Goal: Information Seeking & Learning: Learn about a topic

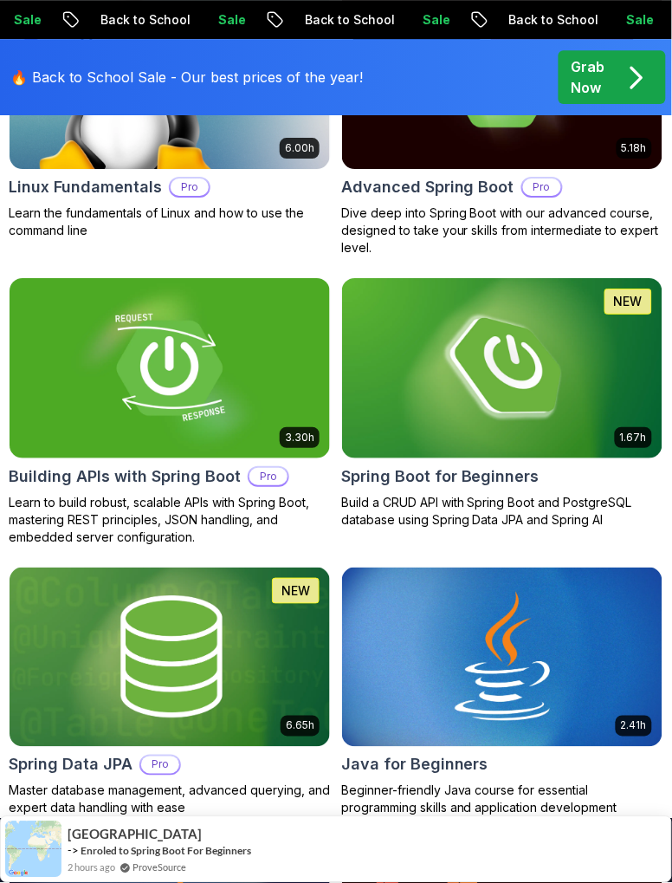
scroll to position [730, 0]
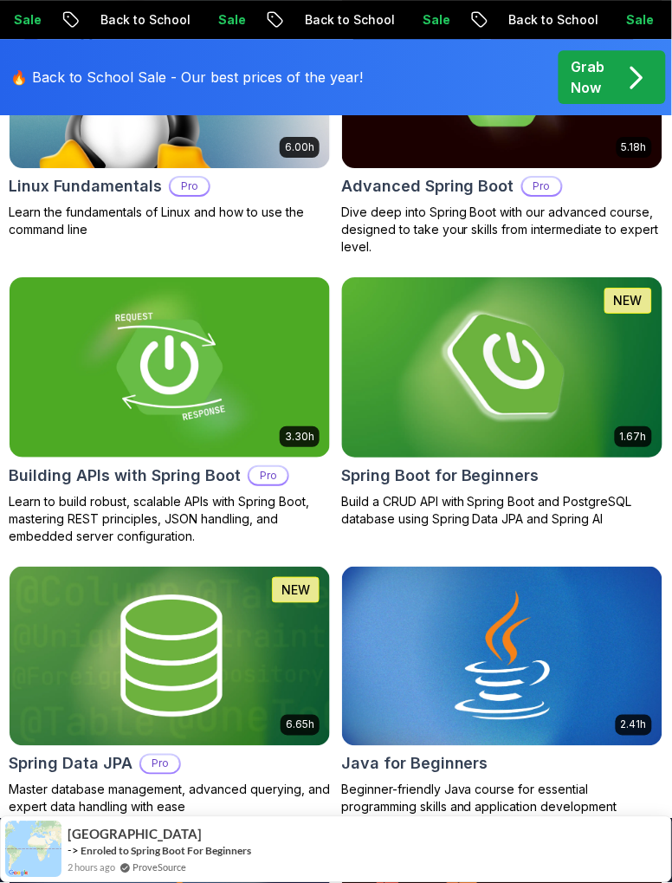
click at [563, 400] on img at bounding box center [502, 367] width 337 height 189
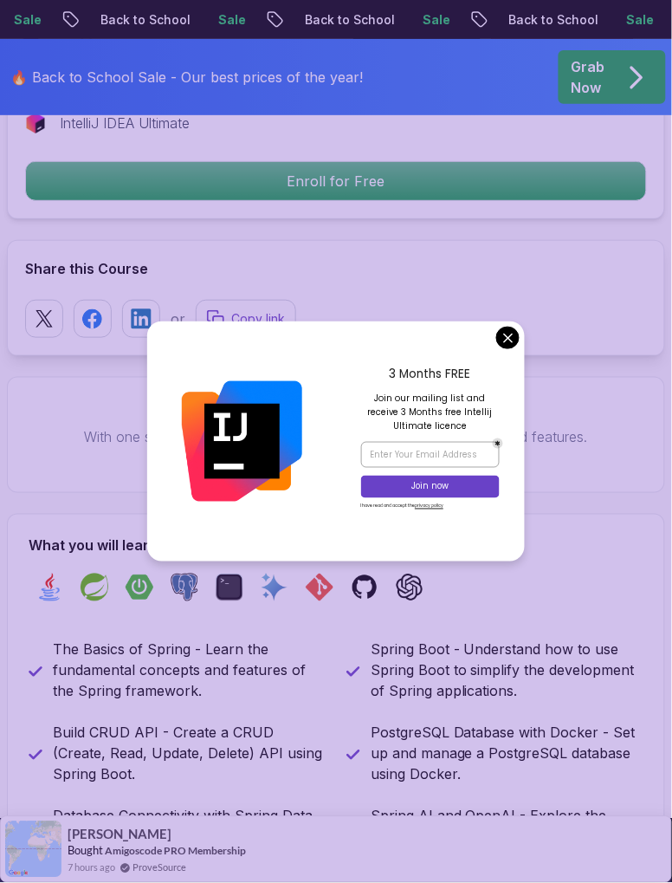
scroll to position [970, 0]
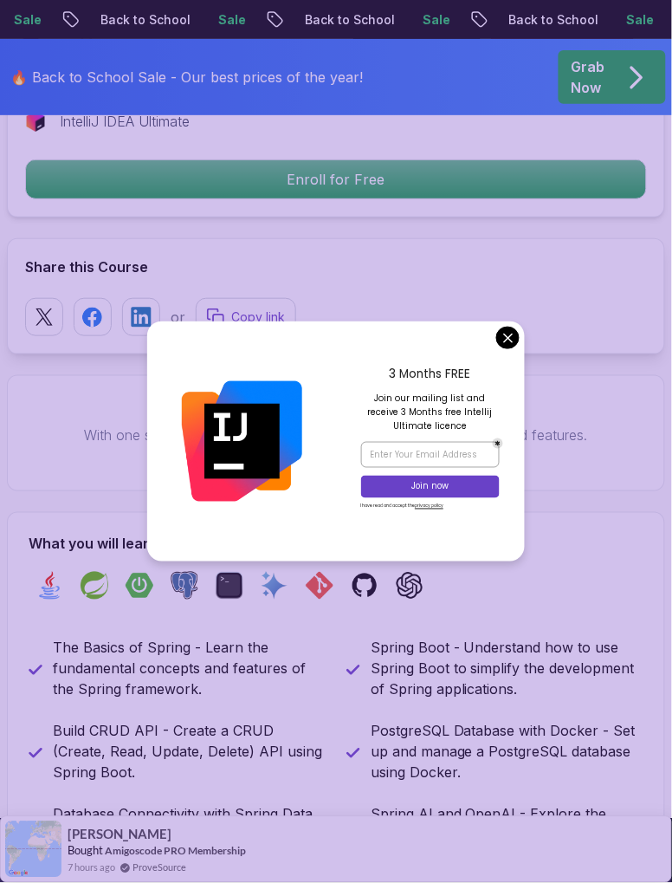
click at [510, 375] on div "Got a Team of 5 or More? With one subscription, give your entire team access to…" at bounding box center [336, 433] width 659 height 116
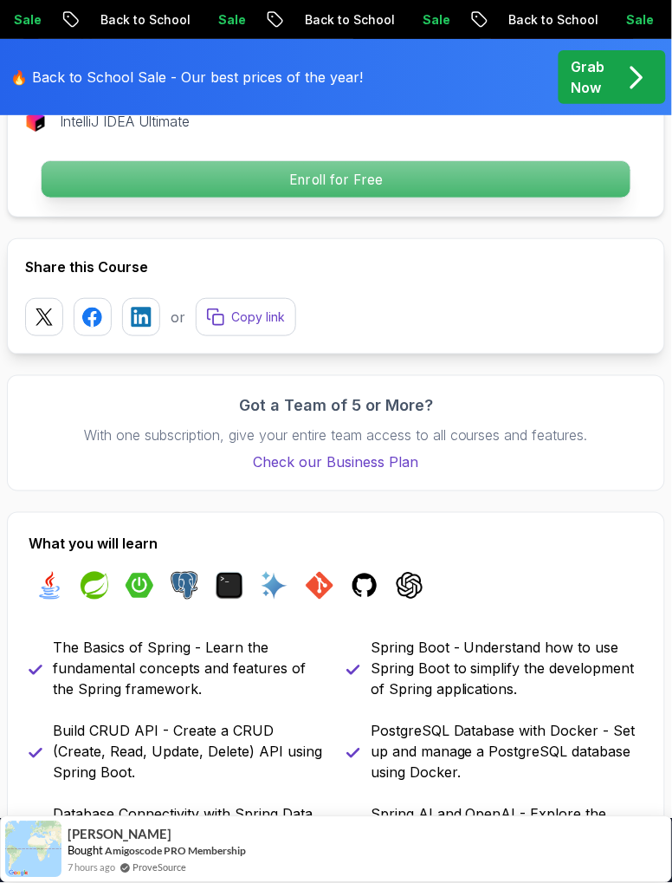
click at [605, 177] on p "Enroll for Free" at bounding box center [336, 179] width 589 height 36
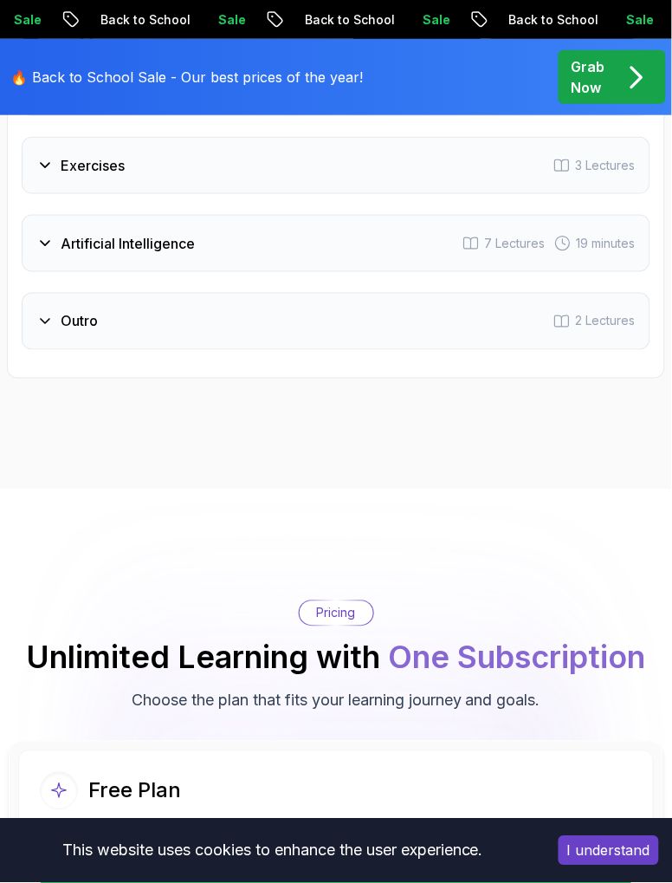
scroll to position [4344, 0]
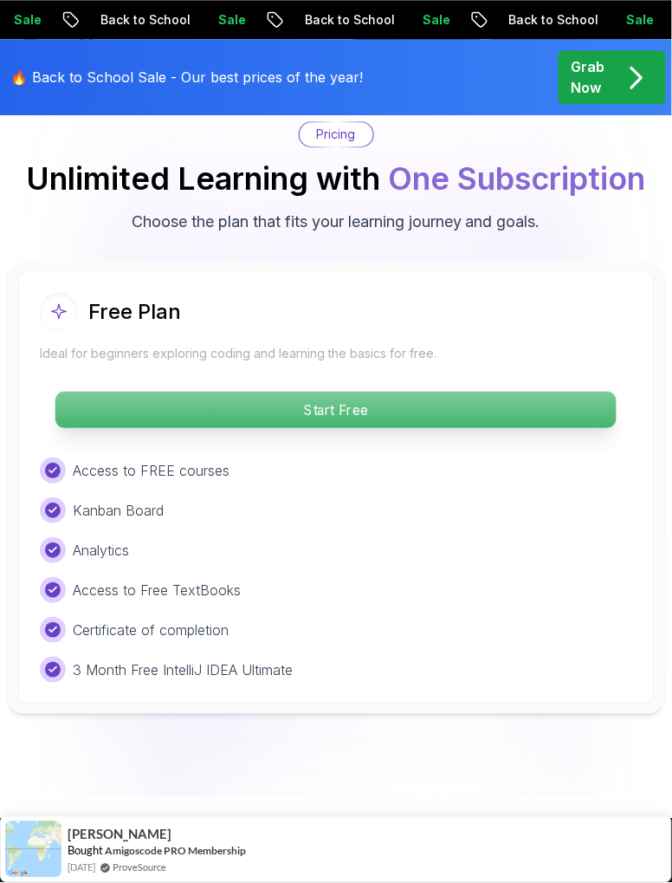
click at [532, 400] on p "Start Free" at bounding box center [335, 410] width 561 height 36
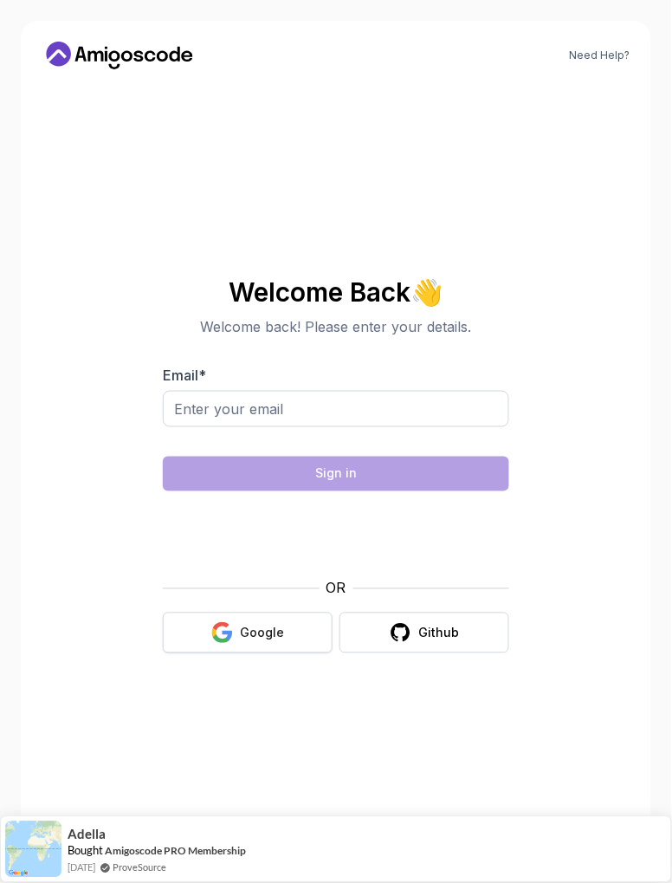
click at [272, 653] on button "Google" at bounding box center [248, 633] width 170 height 41
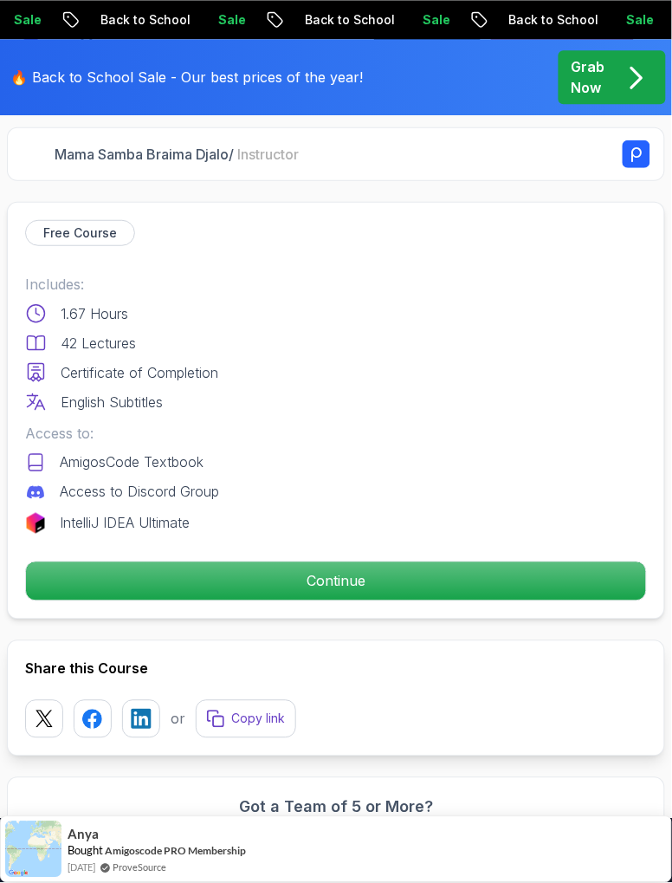
scroll to position [571, 0]
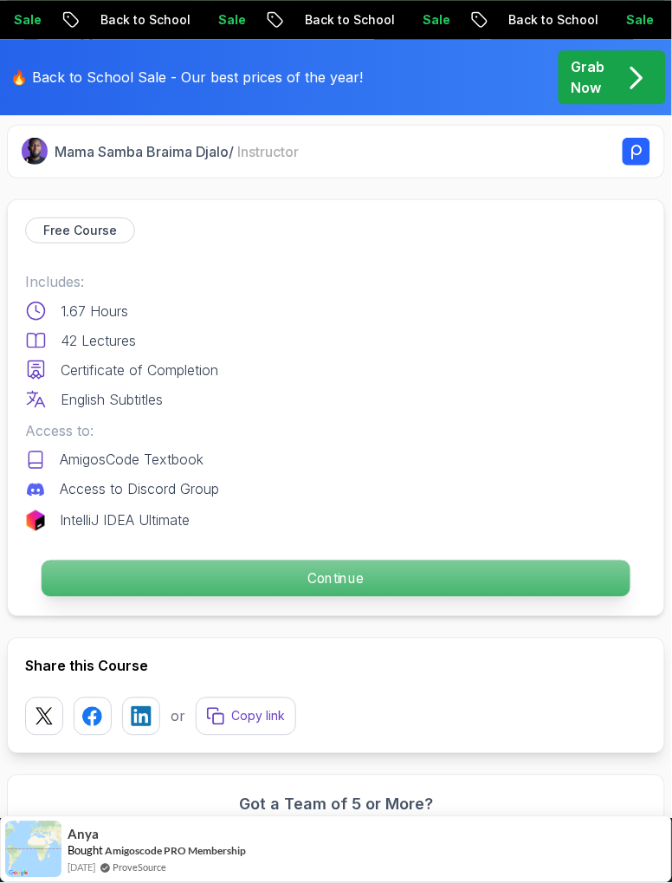
click at [499, 566] on p "Continue" at bounding box center [336, 579] width 589 height 36
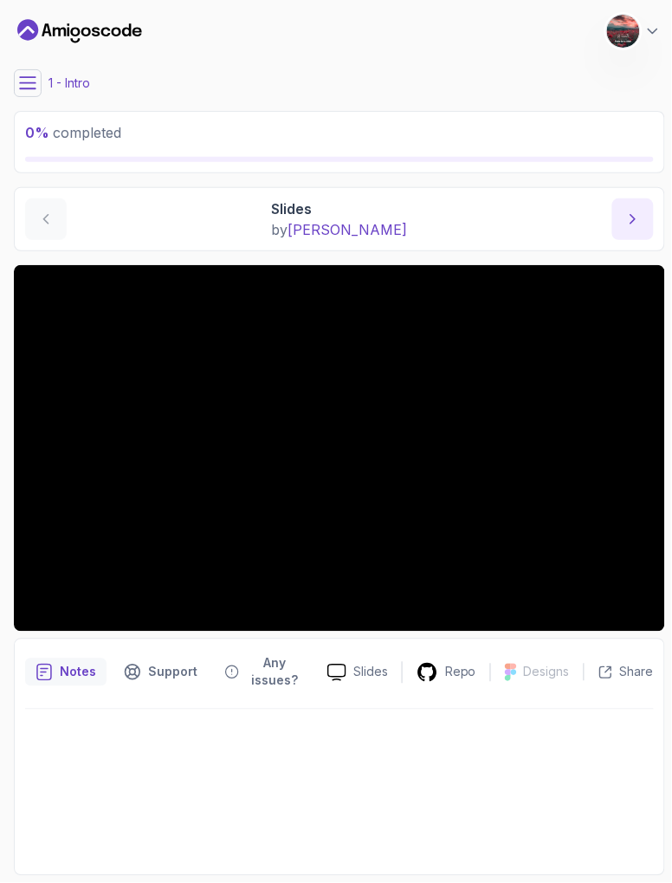
click at [615, 225] on button "next content" at bounding box center [634, 219] width 42 height 42
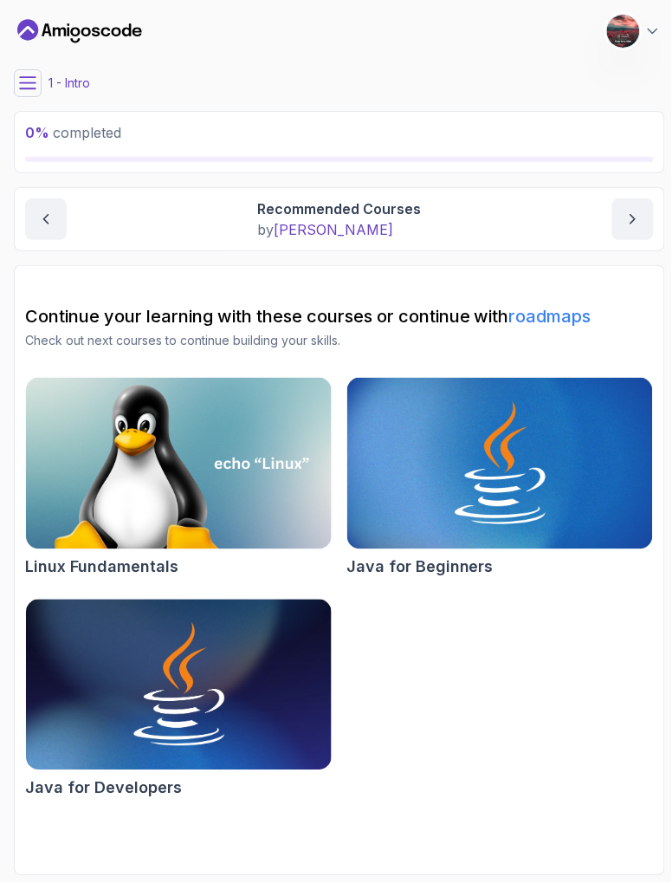
click at [146, 226] on div "Recommended Courses by nelson" at bounding box center [339, 219] width 629 height 42
click at [28, 217] on button "previous content" at bounding box center [46, 219] width 42 height 42
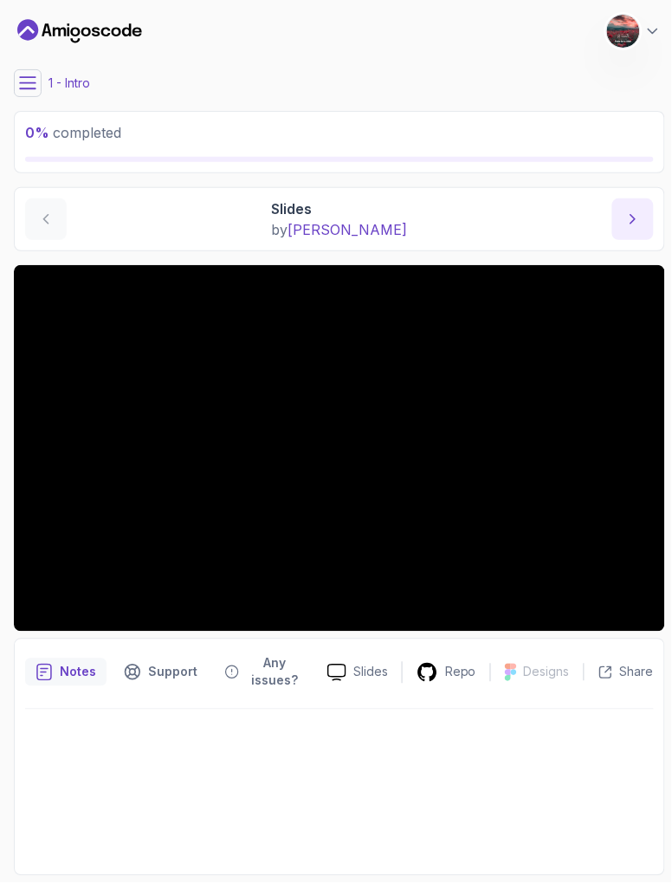
click at [635, 218] on icon "next content" at bounding box center [634, 219] width 4 height 9
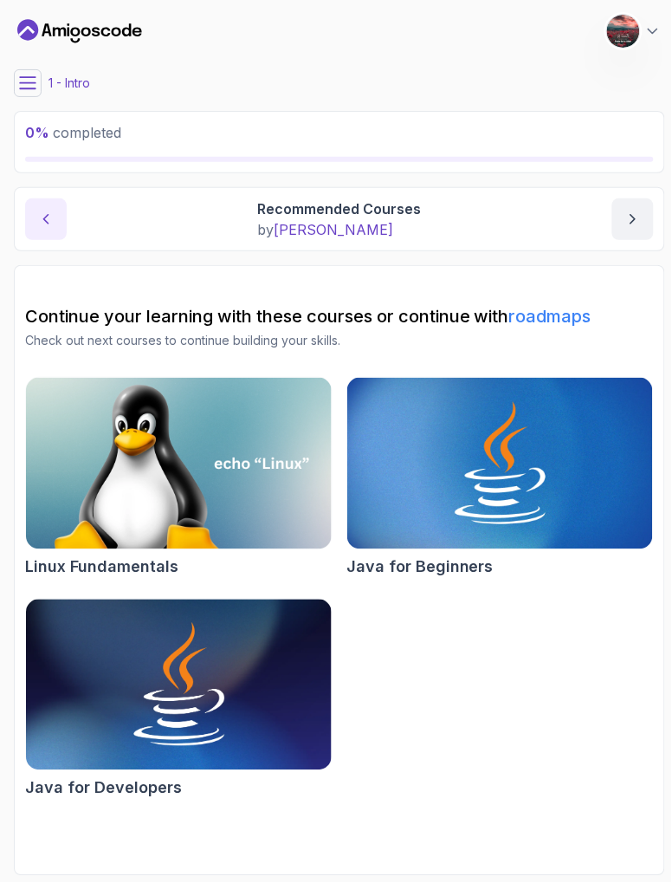
click at [56, 210] on button "previous content" at bounding box center [46, 219] width 42 height 42
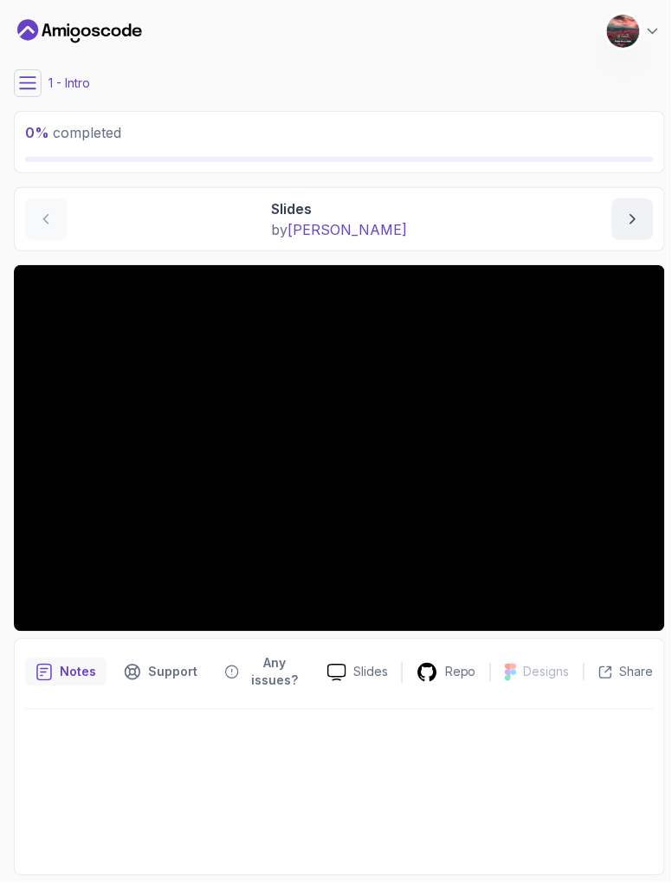
click at [40, 149] on div "0 % completed" at bounding box center [339, 142] width 629 height 40
click at [133, 635] on div "Slides Repo Designs Design not available Share Notes Support Any issues? Slides…" at bounding box center [340, 570] width 652 height 611
click at [537, 140] on p "0 % completed" at bounding box center [339, 132] width 629 height 21
click at [635, 131] on p "0 % completed" at bounding box center [339, 132] width 629 height 21
click at [17, 81] on button at bounding box center [28, 83] width 28 height 28
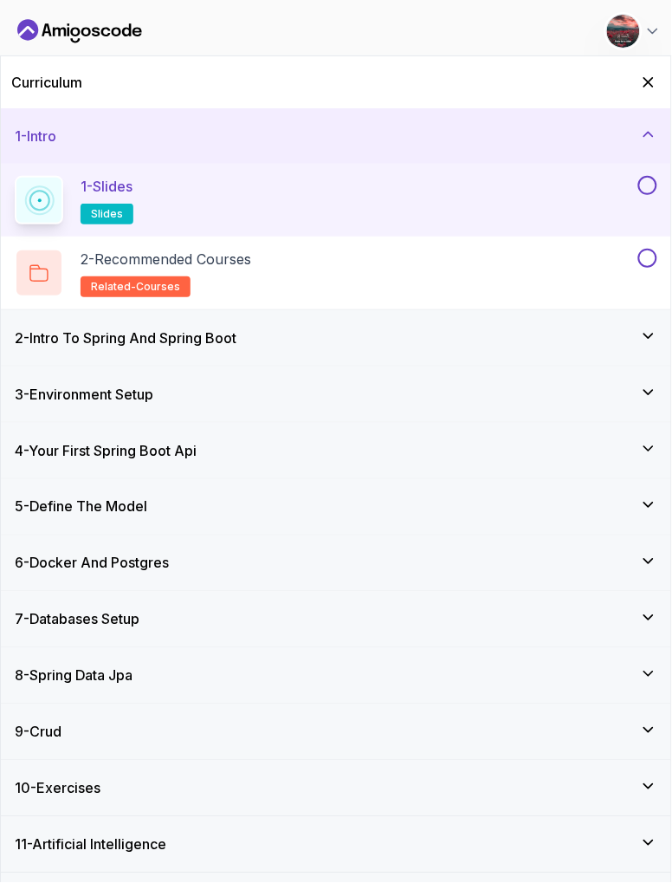
click at [652, 212] on button "1 - Slides slides" at bounding box center [336, 200] width 643 height 49
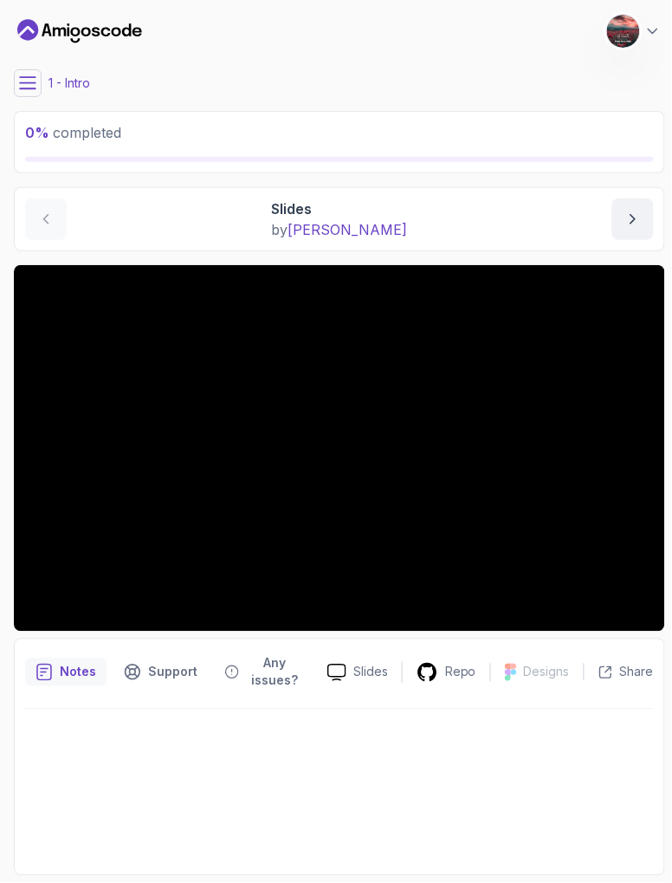
click at [23, 93] on button at bounding box center [28, 83] width 28 height 28
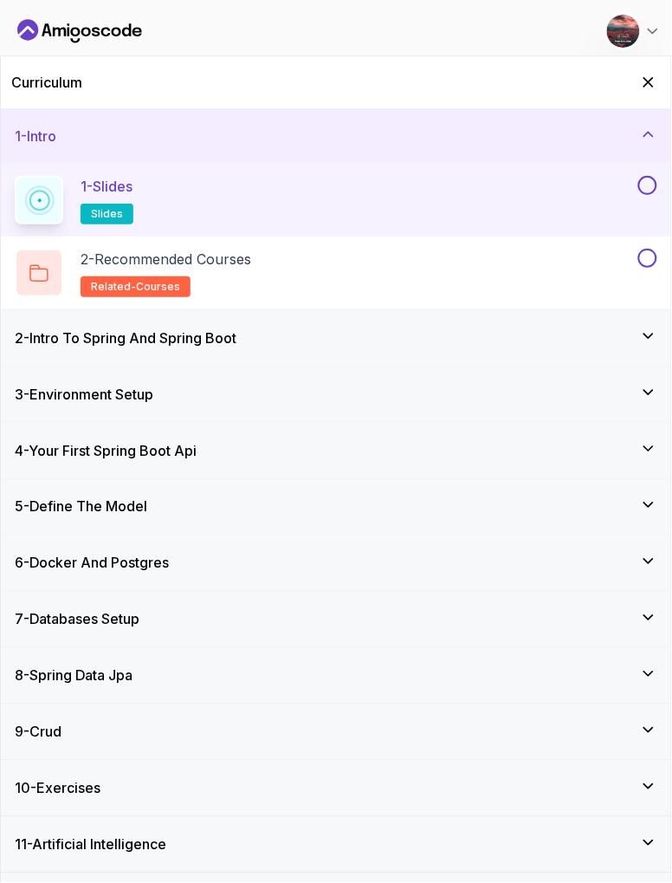
click at [459, 217] on div "1 - Slides slides" at bounding box center [325, 200] width 620 height 49
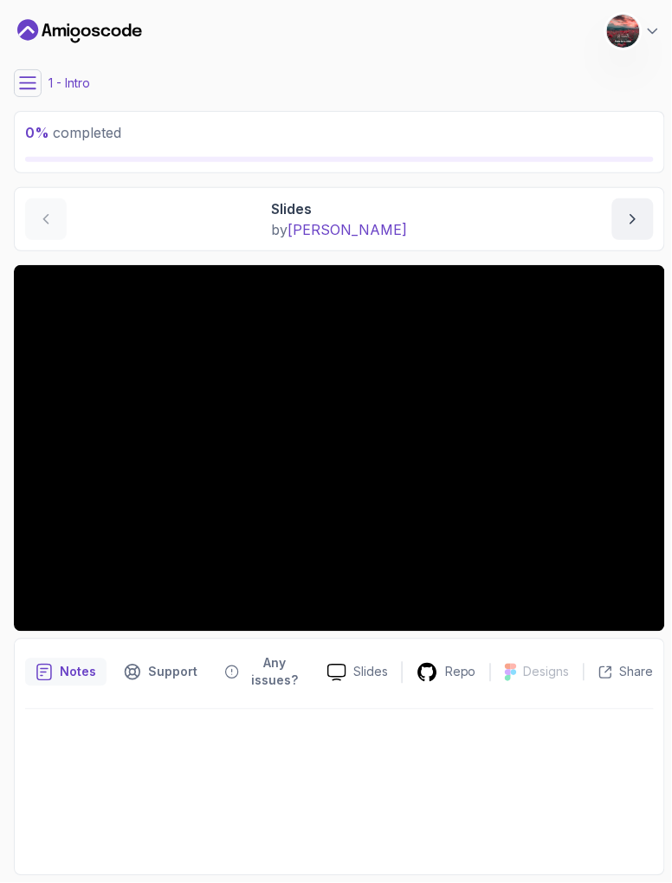
click at [281, 757] on div at bounding box center [339, 787] width 629 height 155
click at [247, 811] on div at bounding box center [339, 787] width 629 height 155
click at [16, 90] on button at bounding box center [28, 83] width 28 height 28
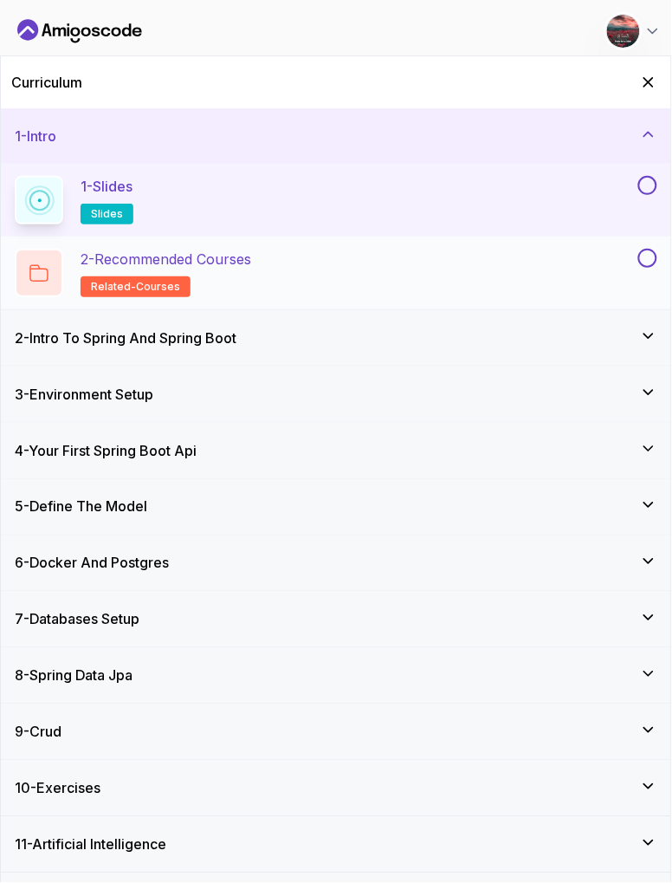
click at [159, 283] on span "related-courses" at bounding box center [135, 287] width 89 height 14
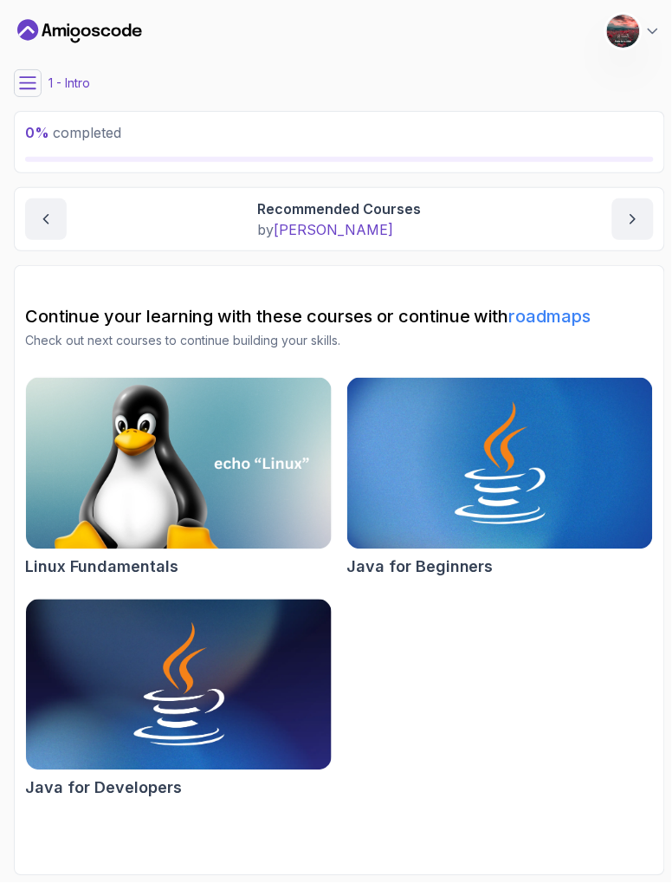
click at [36, 91] on button at bounding box center [28, 83] width 28 height 28
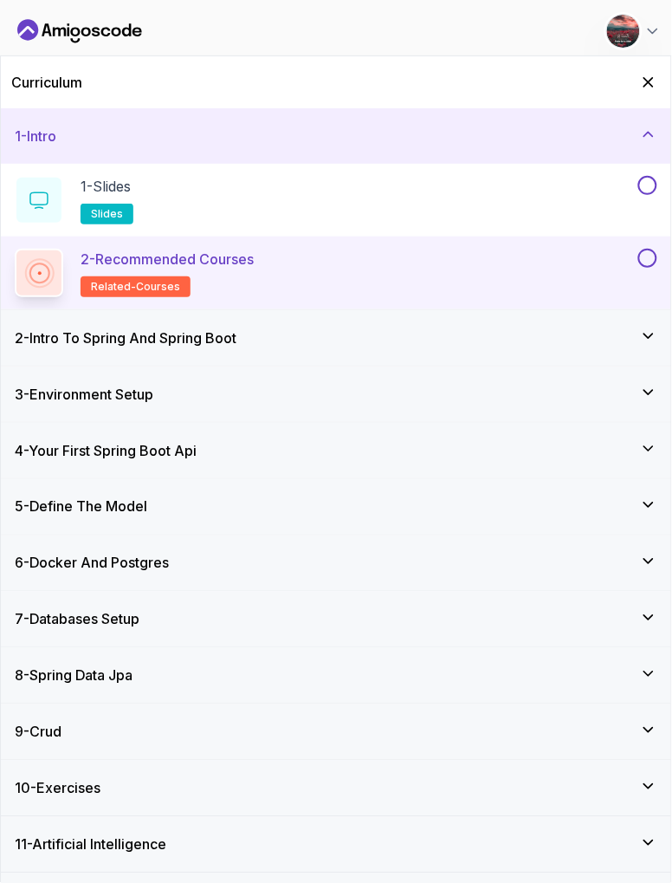
click at [424, 355] on div "2 - Intro To Spring And Spring Boot" at bounding box center [336, 337] width 671 height 55
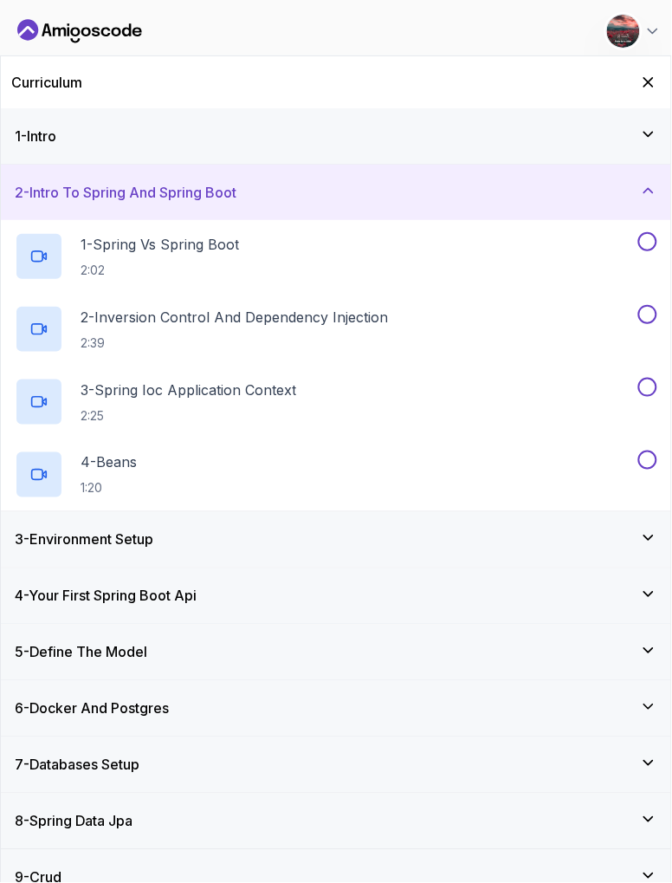
click at [655, 135] on icon at bounding box center [648, 134] width 17 height 17
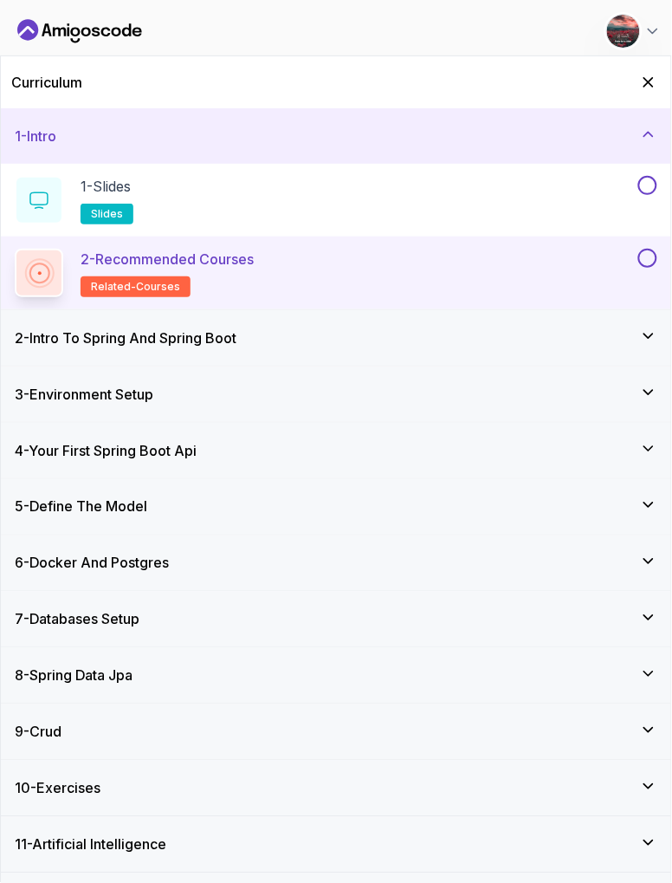
click at [543, 361] on div "2 - Intro To Spring And Spring Boot" at bounding box center [336, 337] width 671 height 55
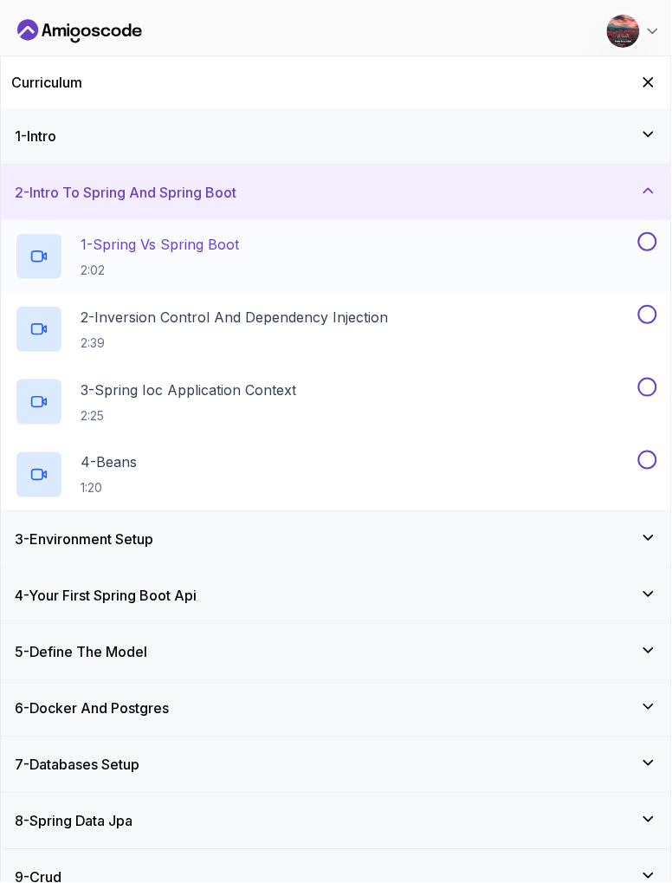
click at [655, 243] on button at bounding box center [648, 241] width 19 height 19
click at [523, 265] on div "1 - Spring Vs Spring Boot 2:02" at bounding box center [325, 256] width 620 height 49
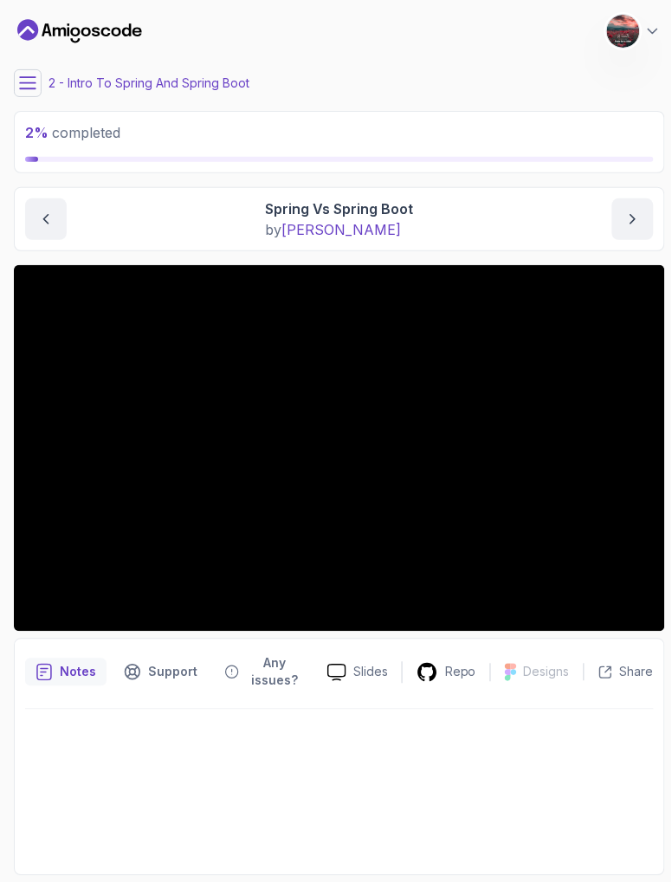
click at [23, 92] on button at bounding box center [28, 83] width 28 height 28
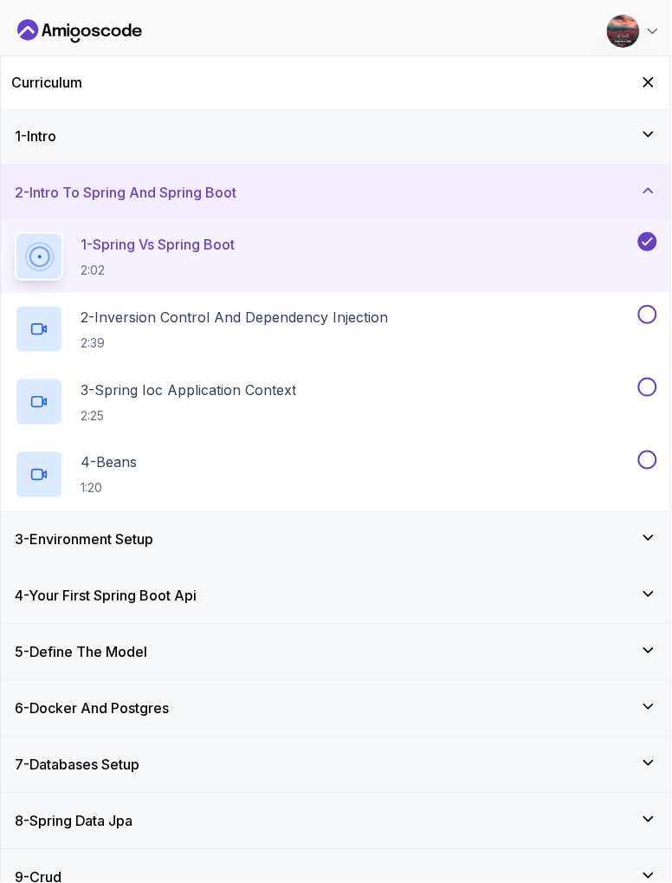
click at [653, 241] on icon at bounding box center [648, 241] width 16 height 17
click at [525, 244] on div "1 - Spring Vs Spring Boot 2:02" at bounding box center [325, 256] width 620 height 49
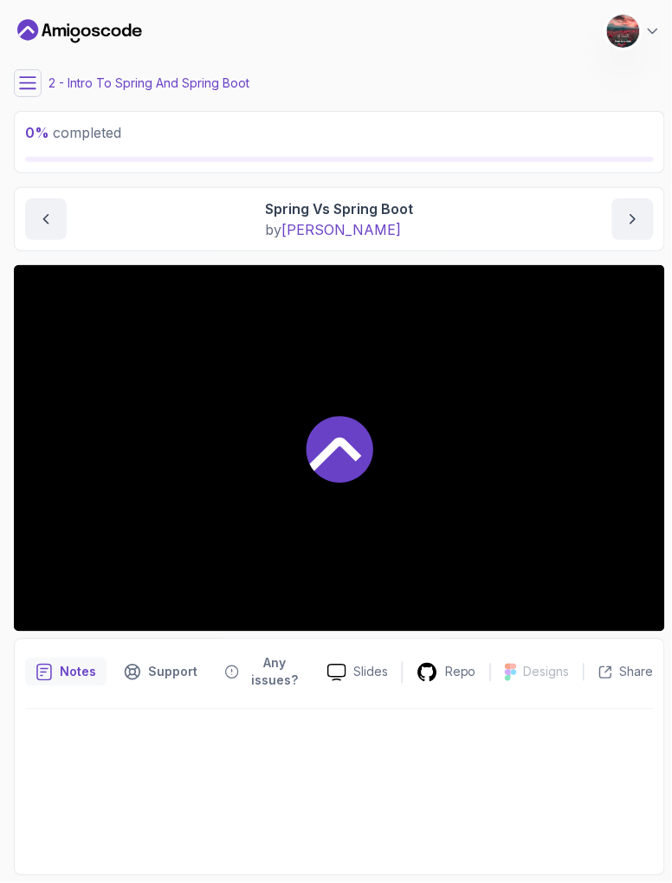
click at [402, 380] on div at bounding box center [340, 448] width 652 height 367
click at [372, 452] on icon at bounding box center [340, 449] width 67 height 67
click at [497, 325] on div at bounding box center [340, 448] width 652 height 367
click at [132, 343] on div at bounding box center [340, 448] width 652 height 367
click at [56, 223] on button "previous content" at bounding box center [46, 219] width 42 height 42
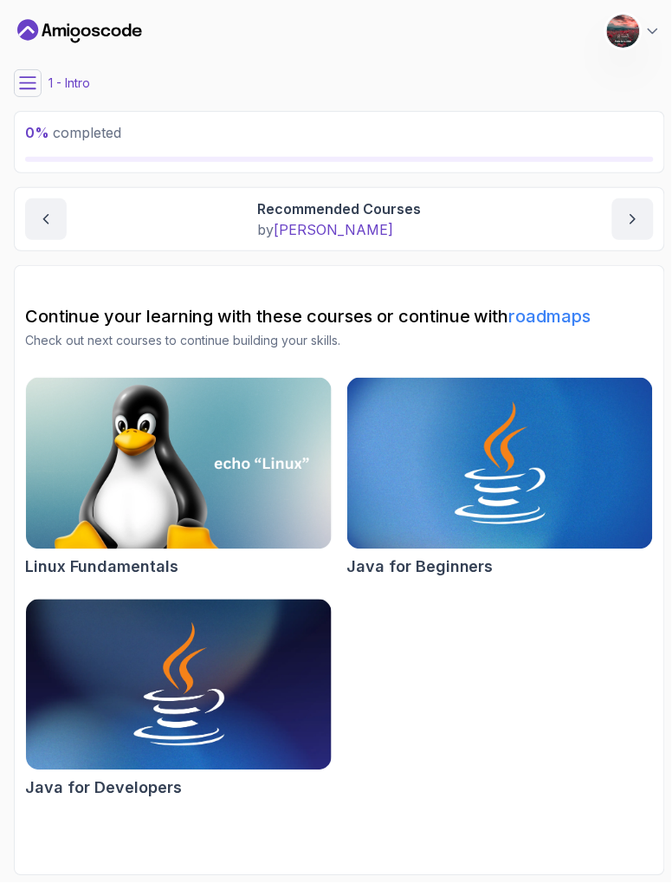
click at [28, 82] on icon at bounding box center [28, 82] width 16 height 11
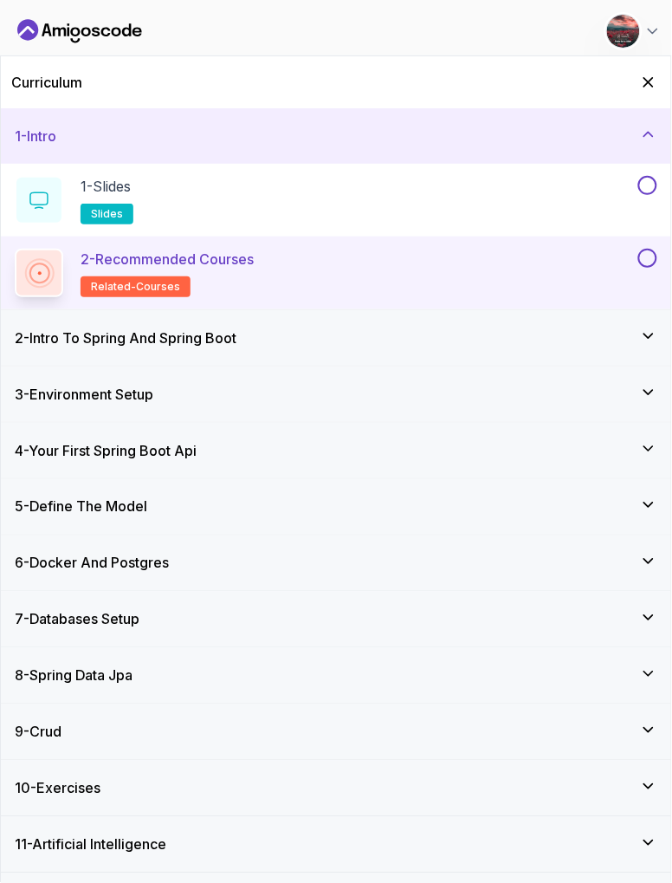
click at [62, 359] on div "2 - Intro To Spring And Spring Boot" at bounding box center [336, 337] width 671 height 55
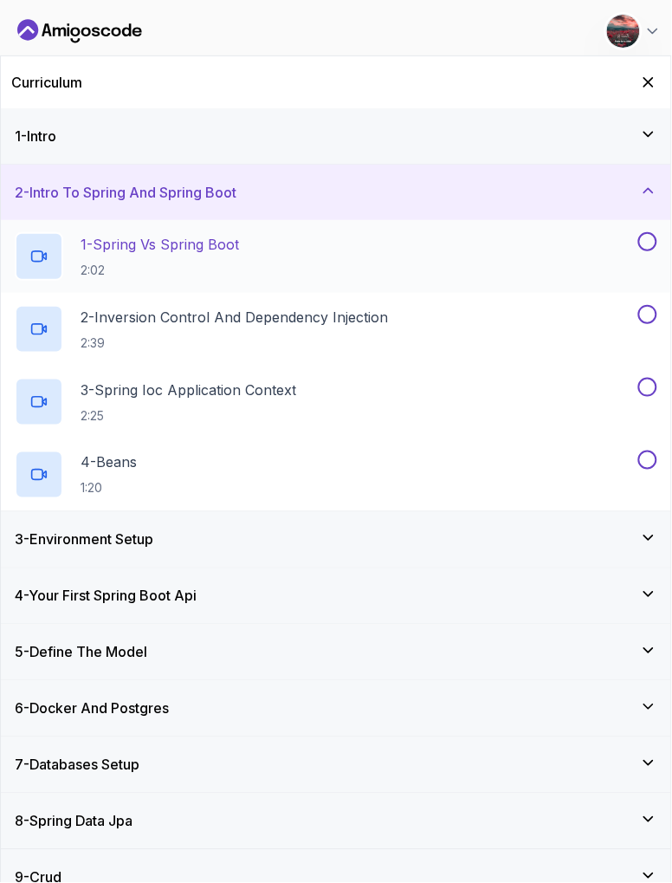
click at [111, 254] on h2 "1 - Spring Vs Spring Boot 2:02" at bounding box center [160, 256] width 159 height 45
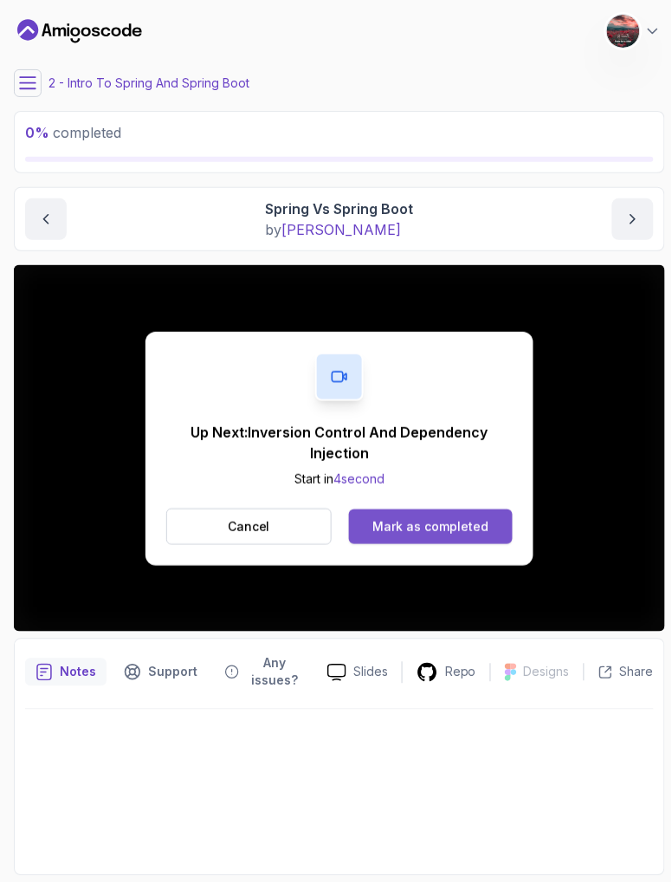
click at [486, 524] on div "Mark as completed" at bounding box center [431, 526] width 116 height 17
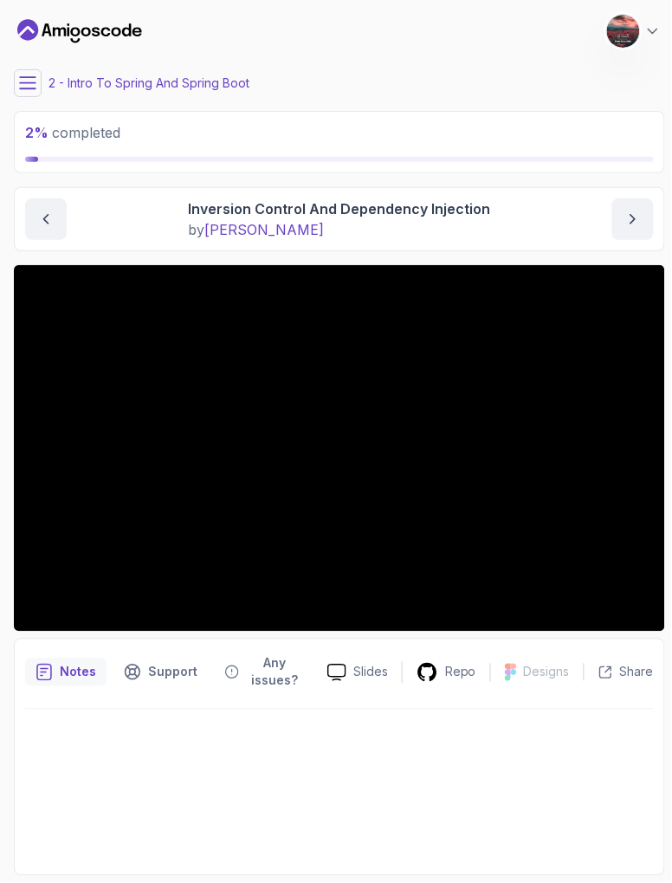
click at [25, 93] on button at bounding box center [28, 83] width 28 height 28
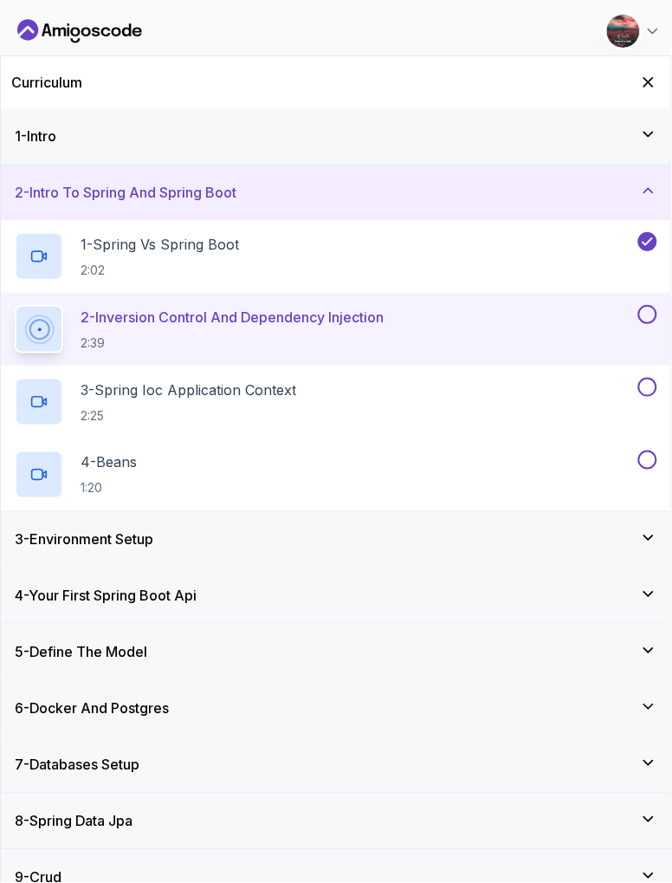
scroll to position [2, 0]
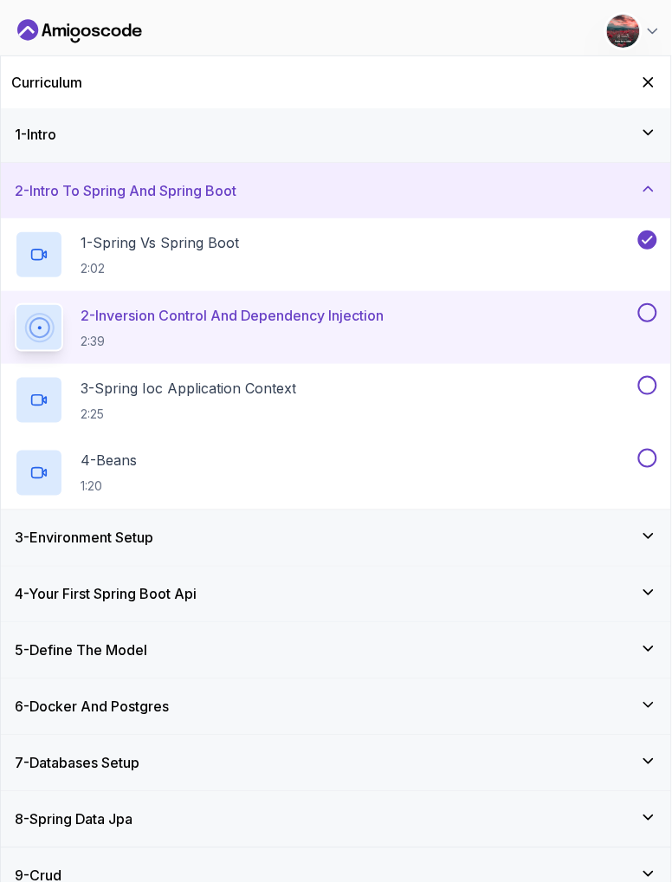
click at [224, 321] on p "2 - Inversion Control And Dependency Injection" at bounding box center [232, 315] width 303 height 21
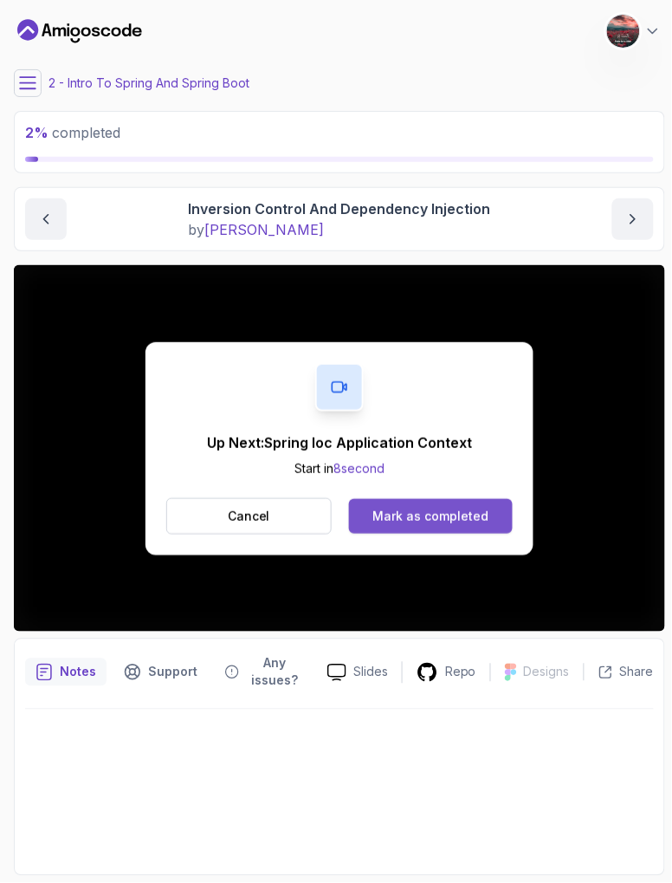
click at [482, 510] on div "Mark as completed" at bounding box center [431, 516] width 116 height 17
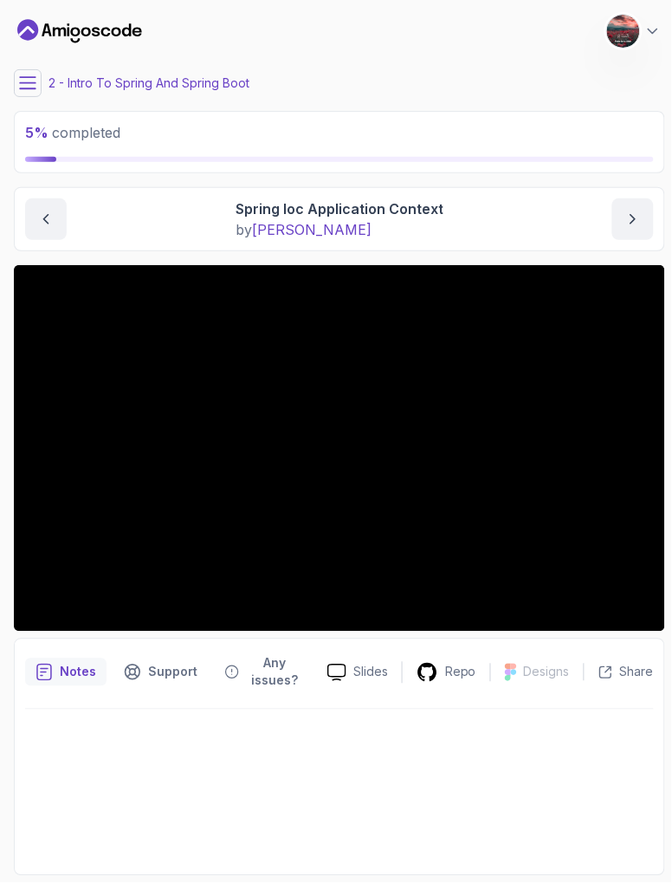
click at [29, 89] on icon at bounding box center [27, 83] width 17 height 17
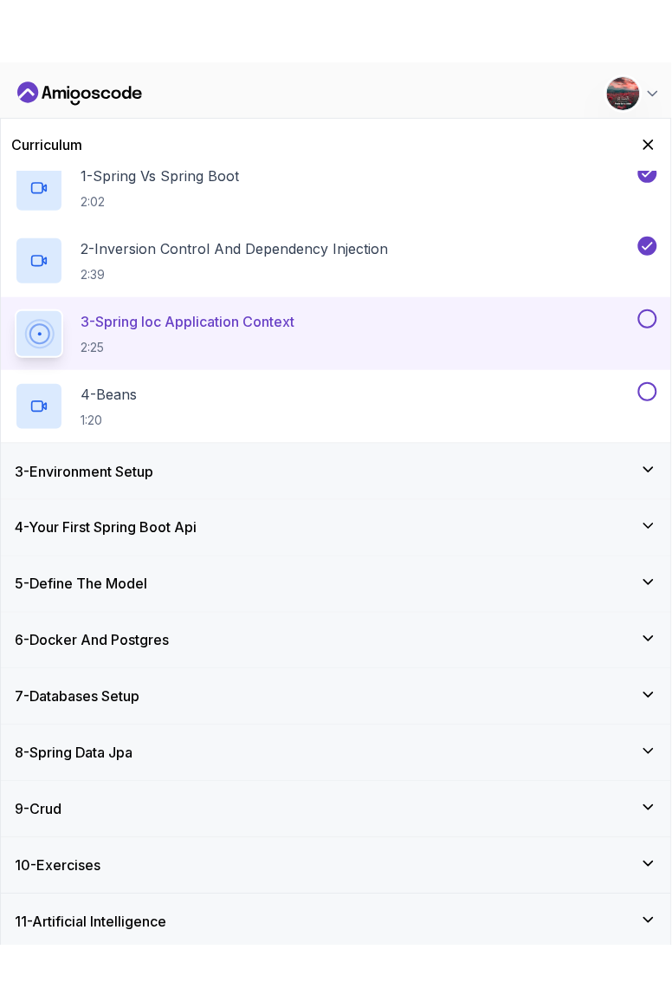
scroll to position [133, 0]
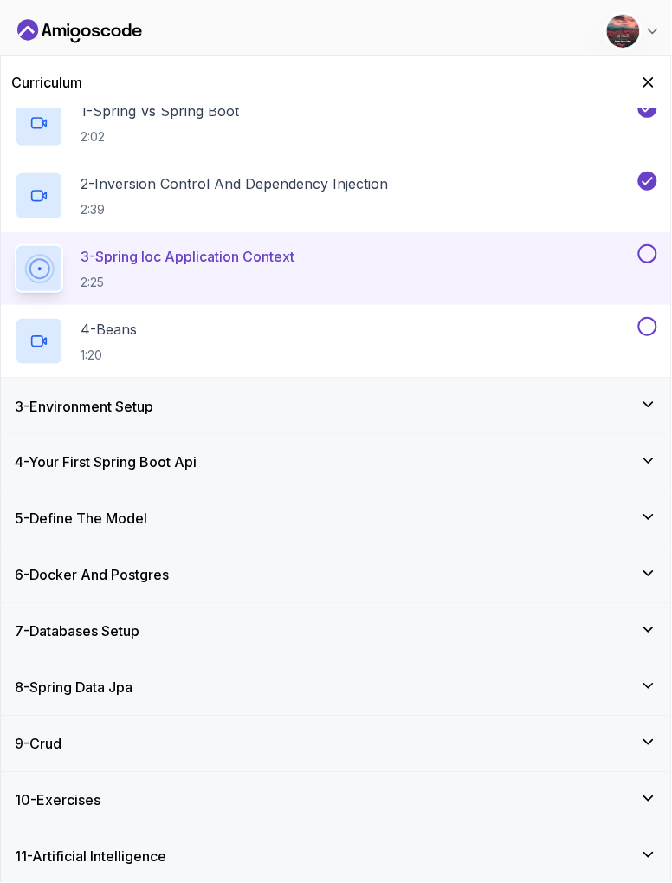
click at [237, 254] on p "3 - Spring Ioc Application Context" at bounding box center [188, 256] width 214 height 21
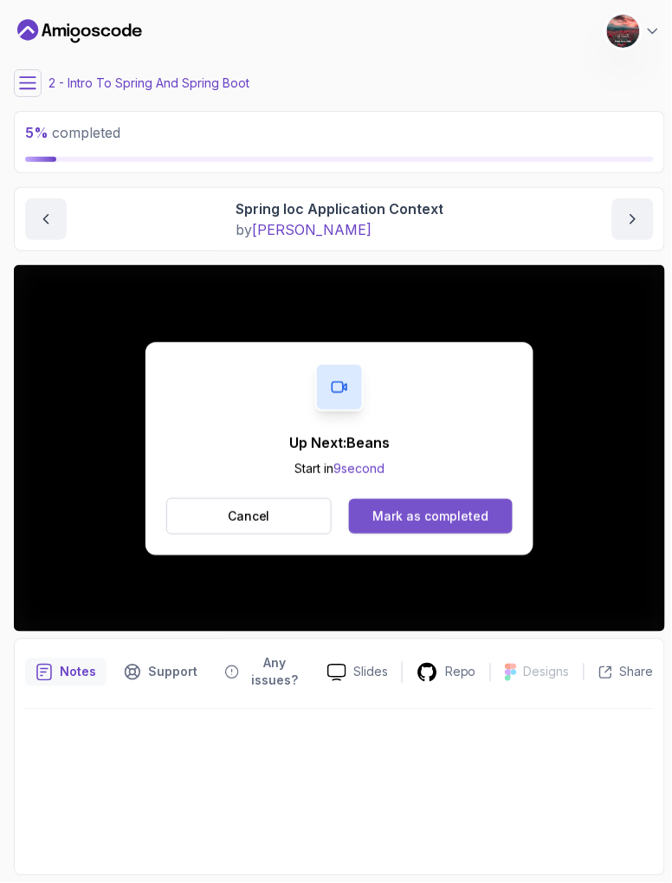
click at [449, 518] on div "Mark as completed" at bounding box center [431, 516] width 116 height 17
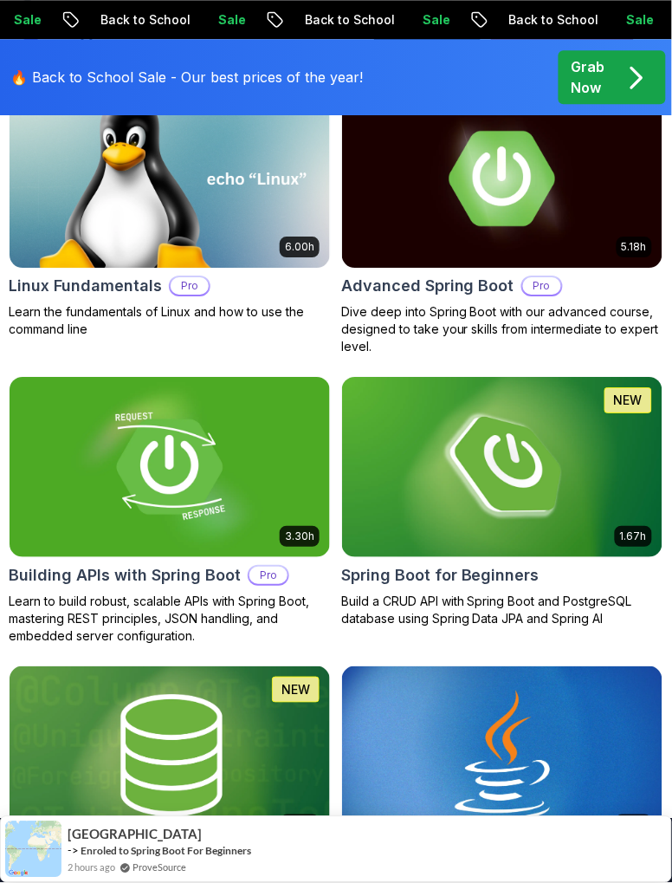
scroll to position [631, 0]
click at [460, 438] on img at bounding box center [502, 467] width 337 height 189
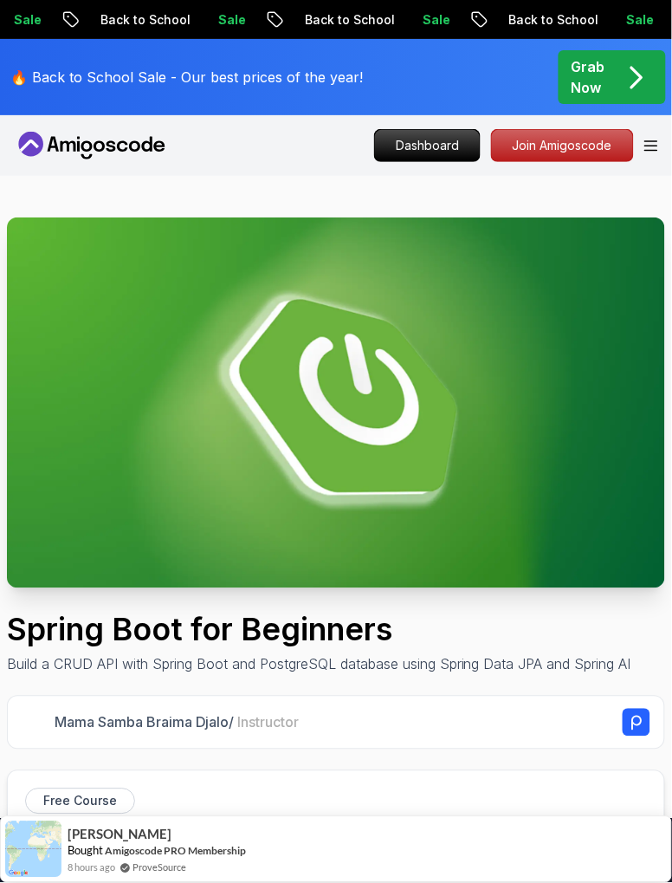
scroll to position [575, 0]
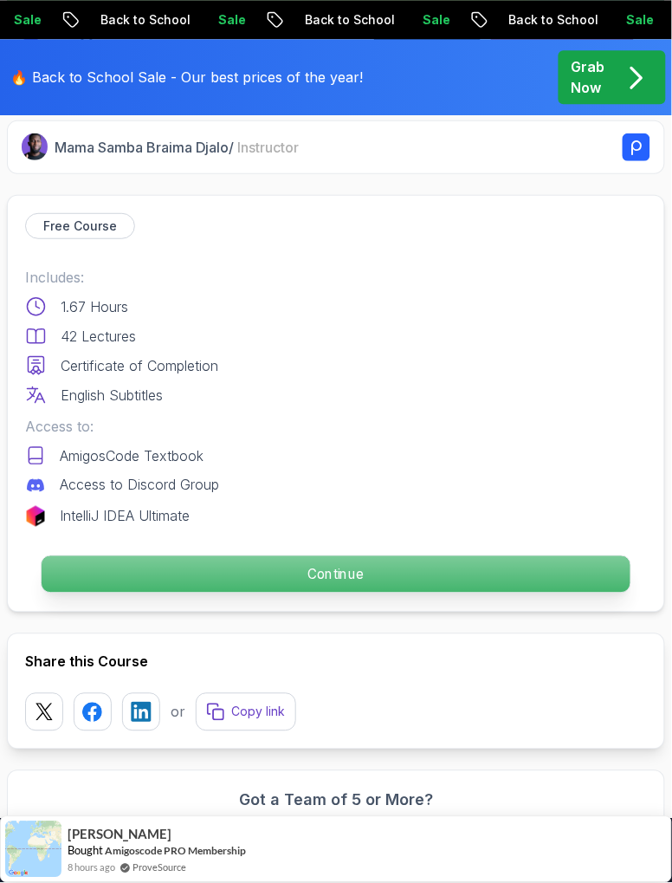
click at [362, 579] on p "Continue" at bounding box center [336, 574] width 589 height 36
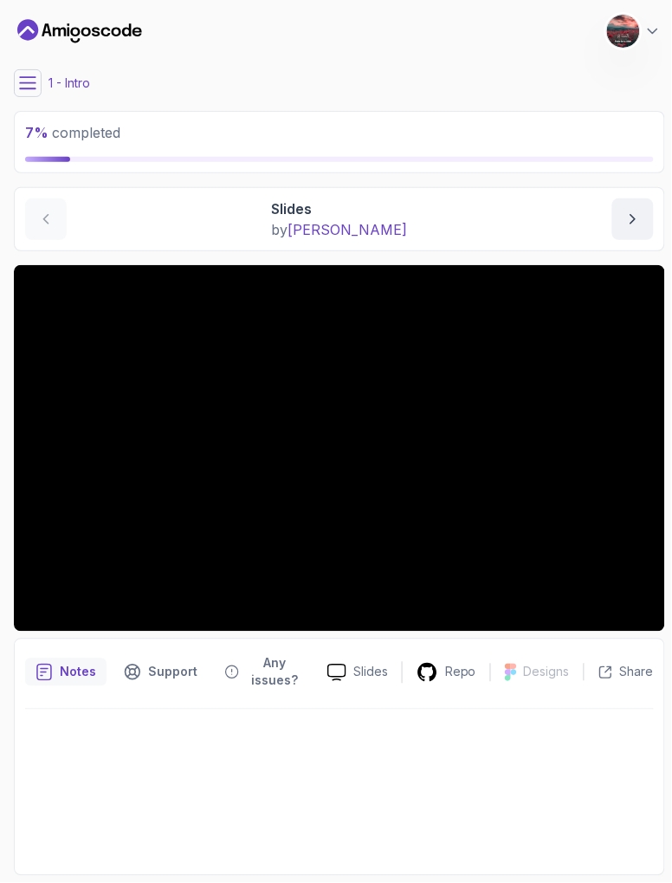
click at [28, 87] on icon at bounding box center [27, 83] width 17 height 17
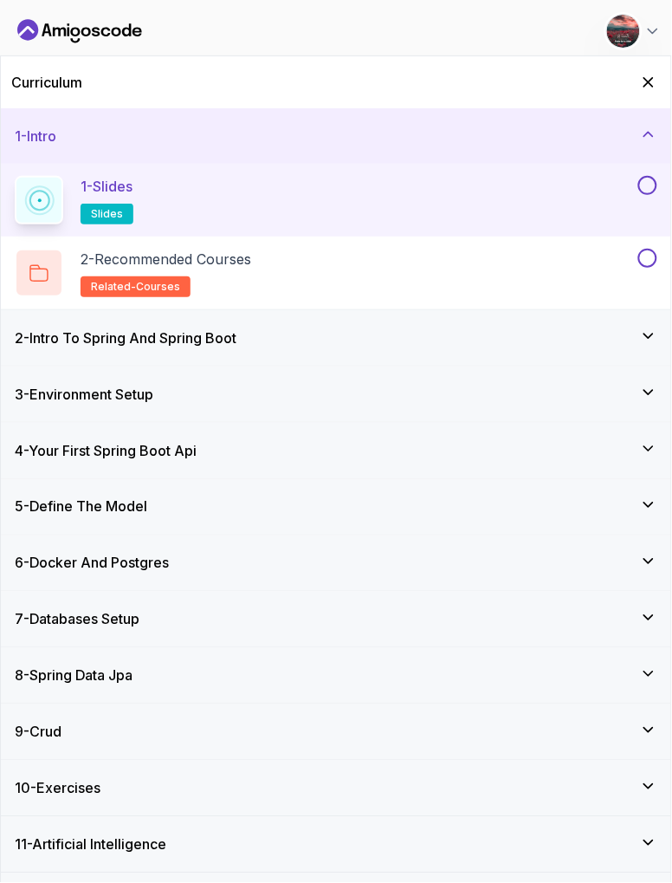
click at [275, 362] on div "2 - Intro To Spring And Spring Boot" at bounding box center [336, 337] width 671 height 55
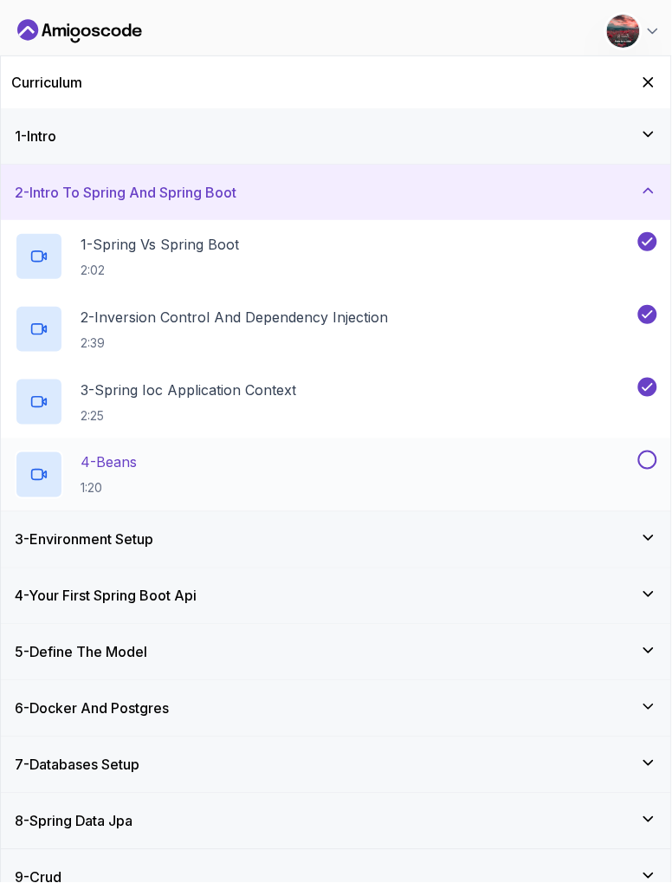
click at [628, 472] on div "4 - Beans 1:20" at bounding box center [325, 475] width 620 height 49
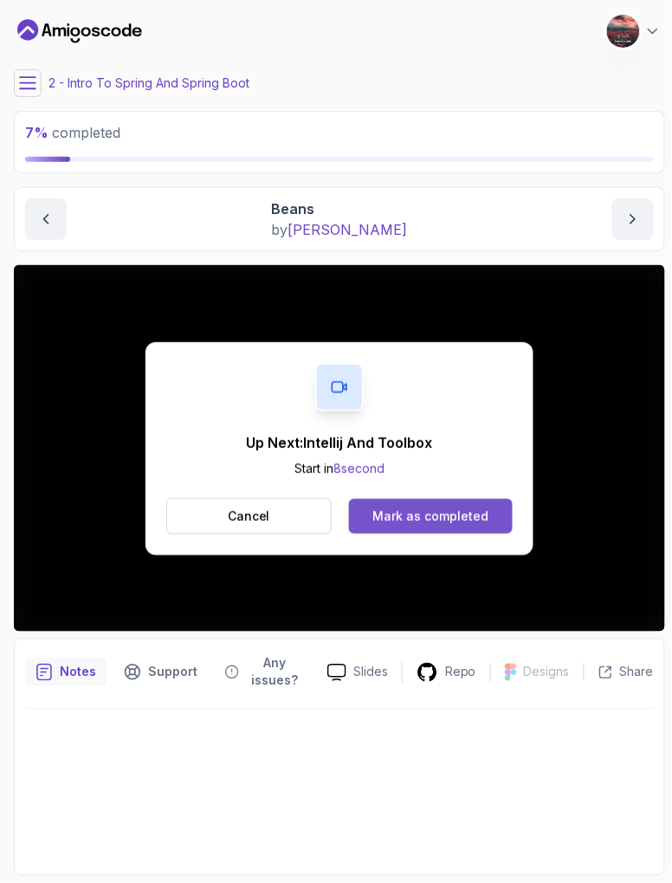
click at [464, 523] on div "Mark as completed" at bounding box center [431, 516] width 116 height 17
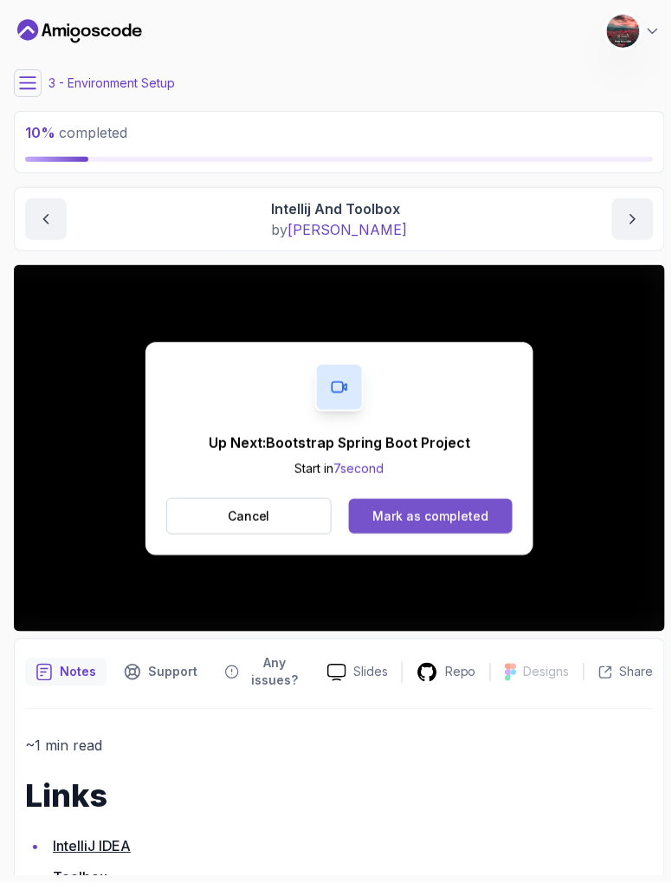
click at [387, 517] on div "Mark as completed" at bounding box center [431, 516] width 116 height 17
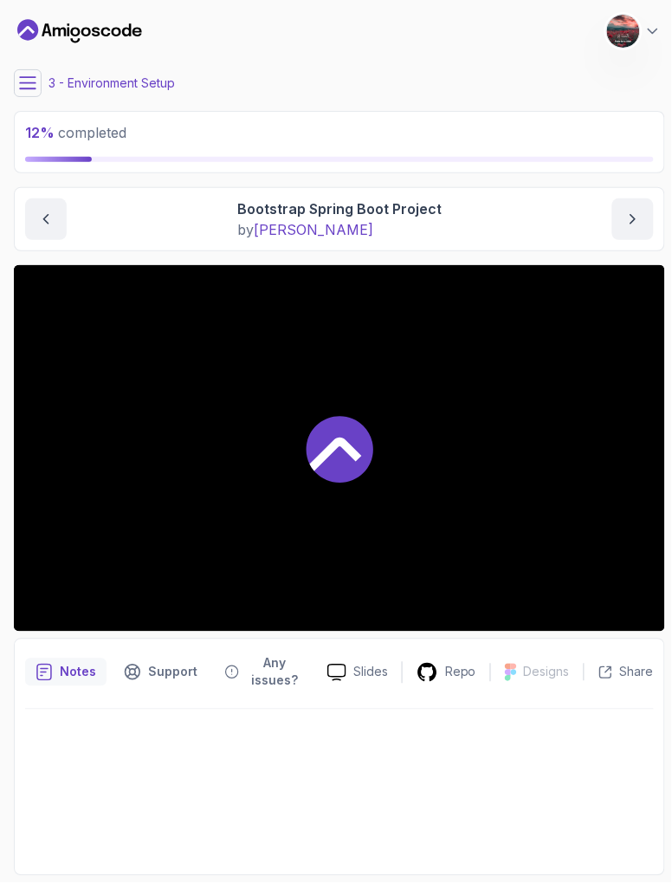
click at [380, 473] on iframe at bounding box center [198, 369] width 369 height 208
click at [29, 94] on button at bounding box center [28, 83] width 28 height 28
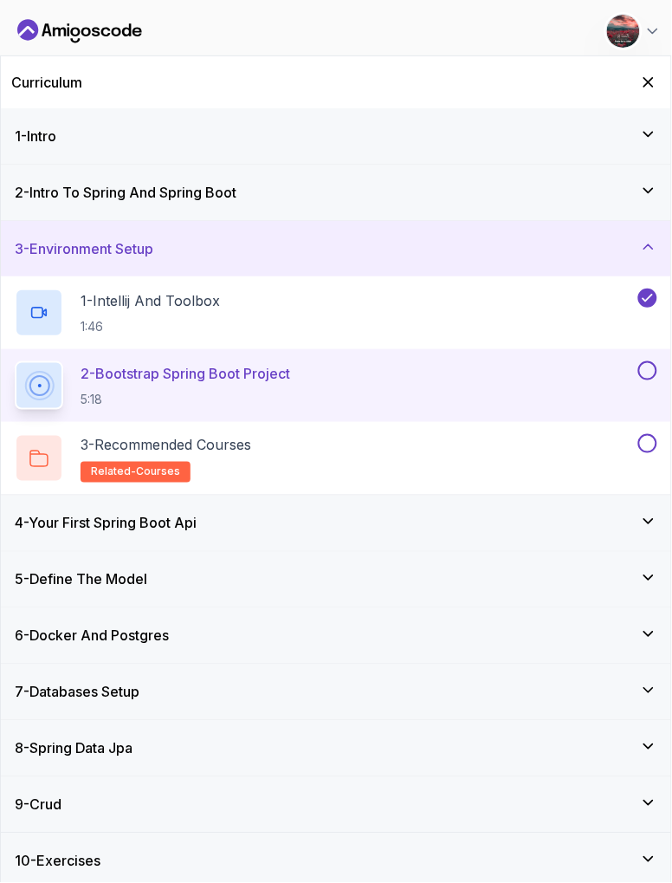
click at [384, 524] on div "4 - Your First Spring Boot Api" at bounding box center [336, 523] width 643 height 21
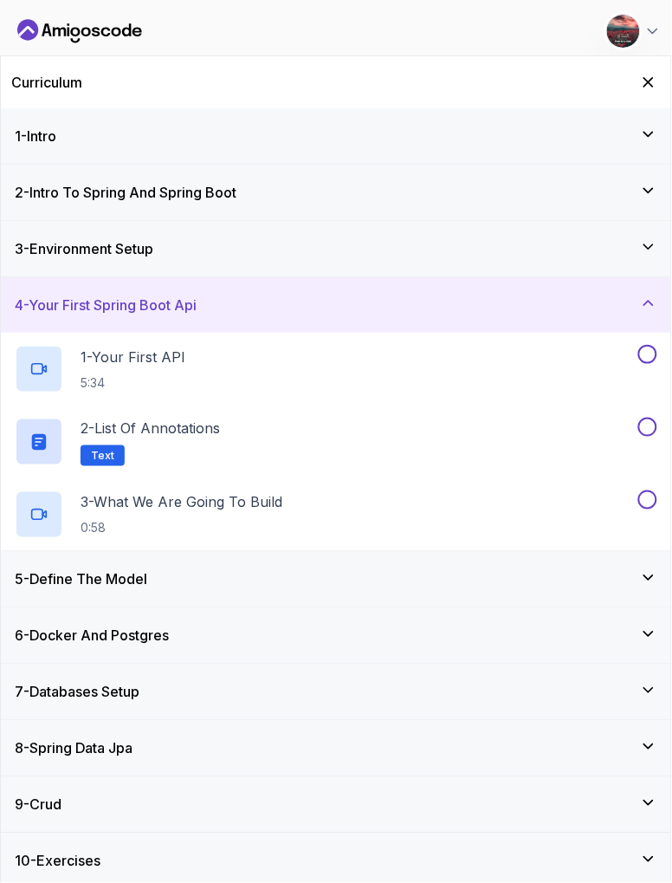
click at [43, 864] on h3 "10 - Exercises" at bounding box center [58, 861] width 86 height 21
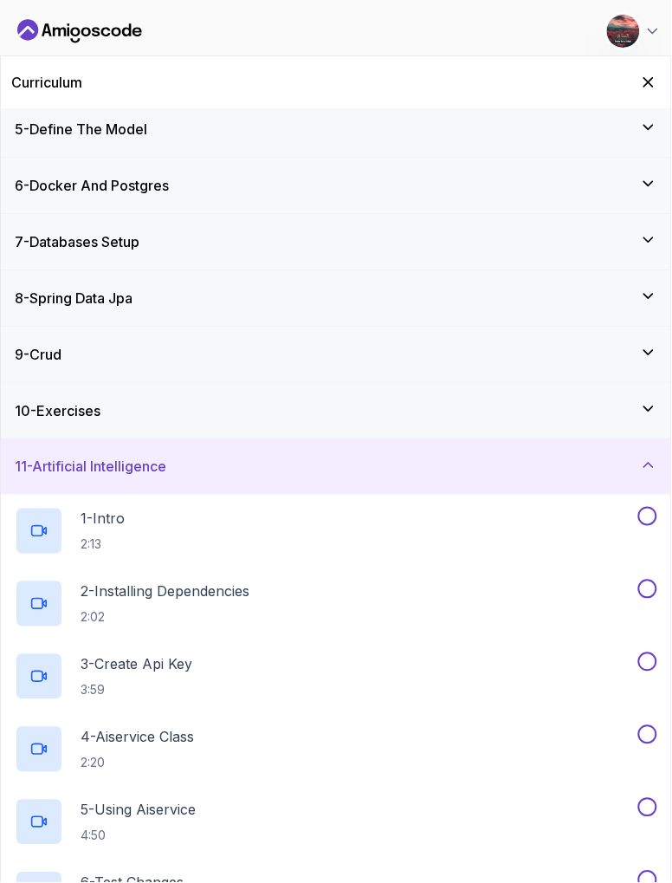
scroll to position [269, 0]
